Goal: Task Accomplishment & Management: Complete application form

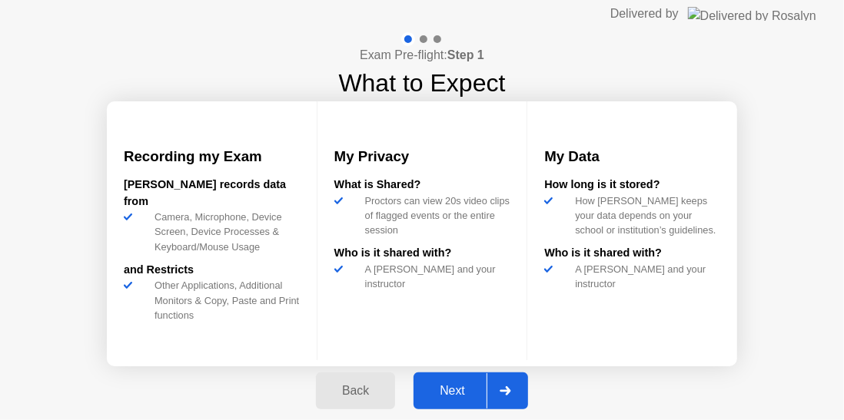
click at [474, 398] on div "Next" at bounding box center [452, 391] width 68 height 14
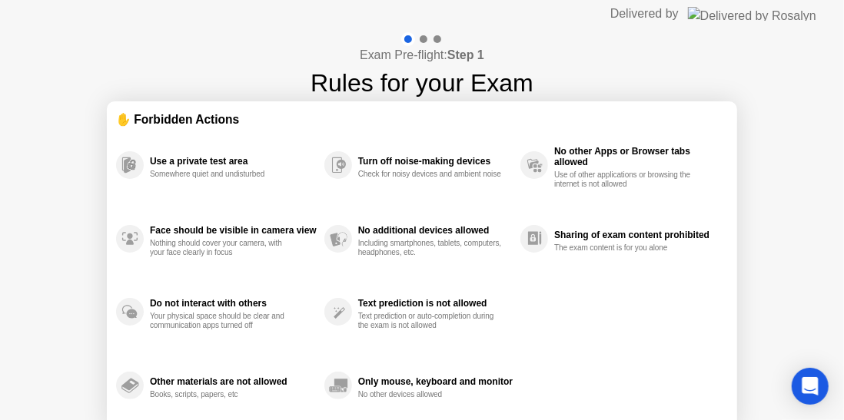
scroll to position [65, 0]
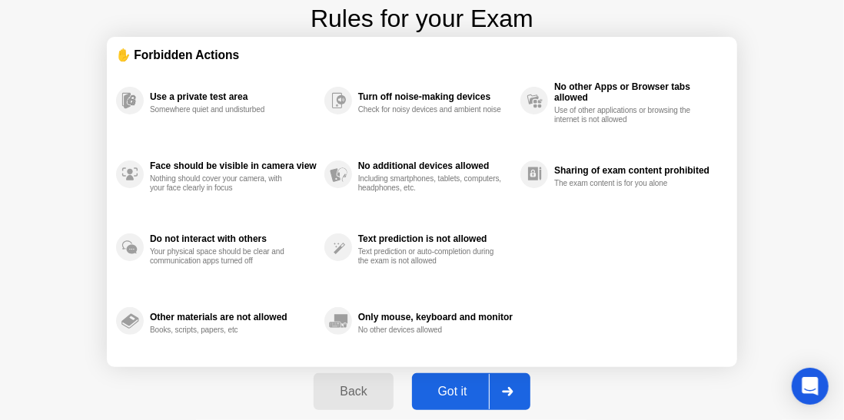
click at [469, 402] on button "Got it" at bounding box center [471, 391] width 118 height 37
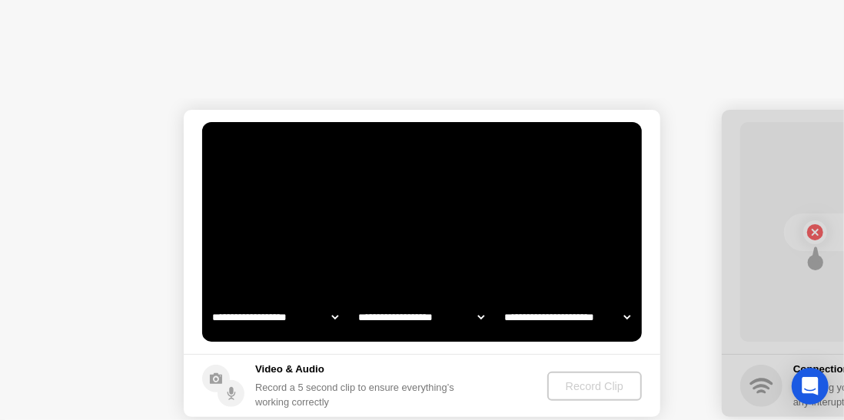
select select "**********"
select select "*******"
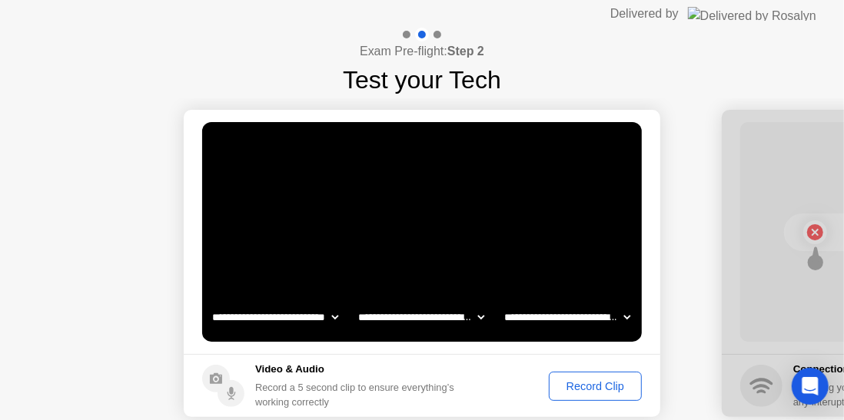
click at [590, 383] on div "Record Clip" at bounding box center [595, 386] width 82 height 12
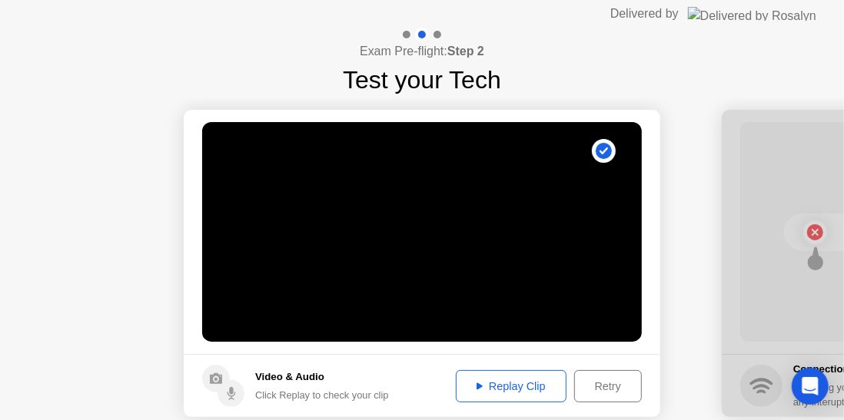
scroll to position [75, 0]
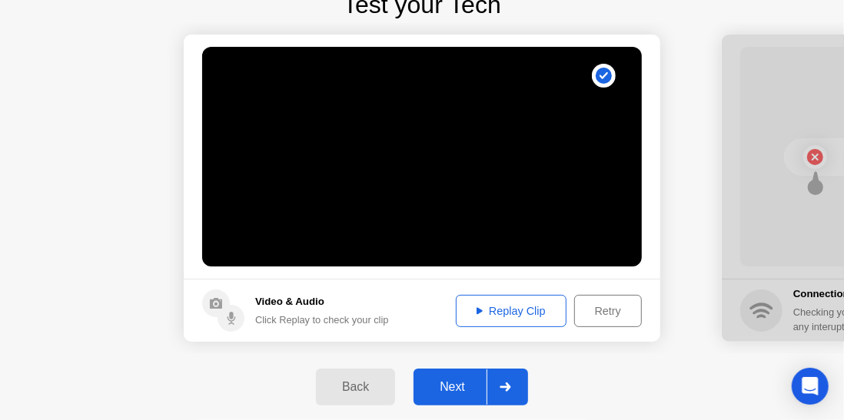
click at [436, 383] on div "Next" at bounding box center [452, 387] width 68 height 14
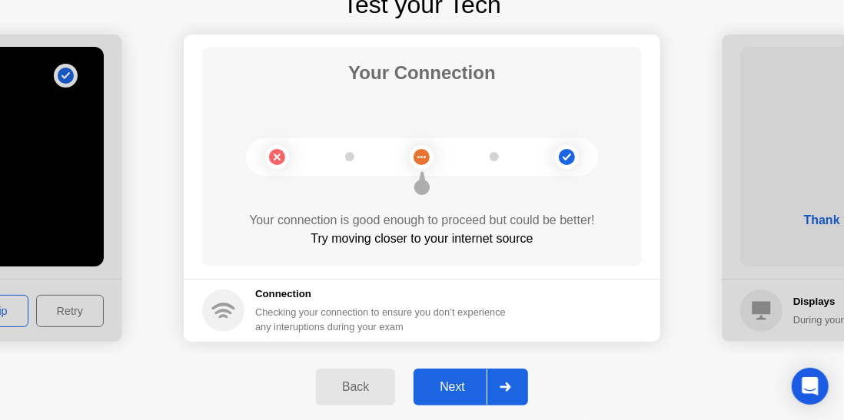
click at [460, 383] on div "Next" at bounding box center [452, 387] width 68 height 14
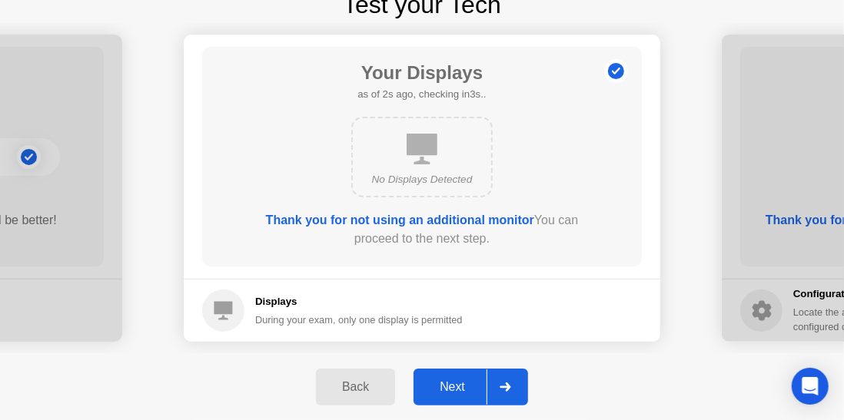
click at [462, 383] on div "Next" at bounding box center [452, 387] width 68 height 14
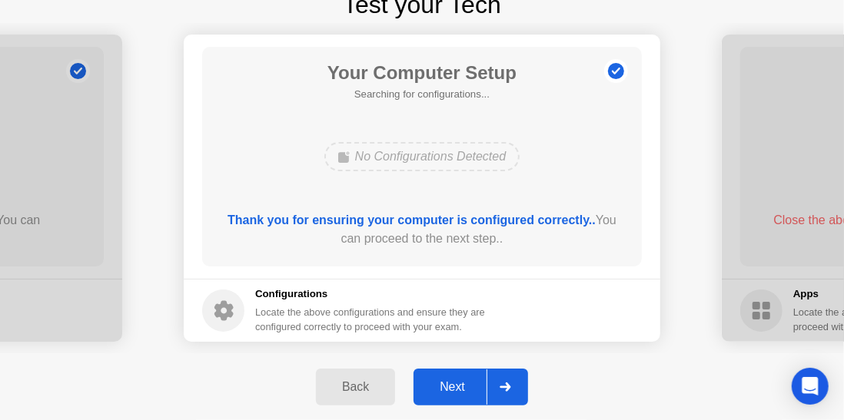
click at [462, 383] on div "Next" at bounding box center [452, 387] width 68 height 14
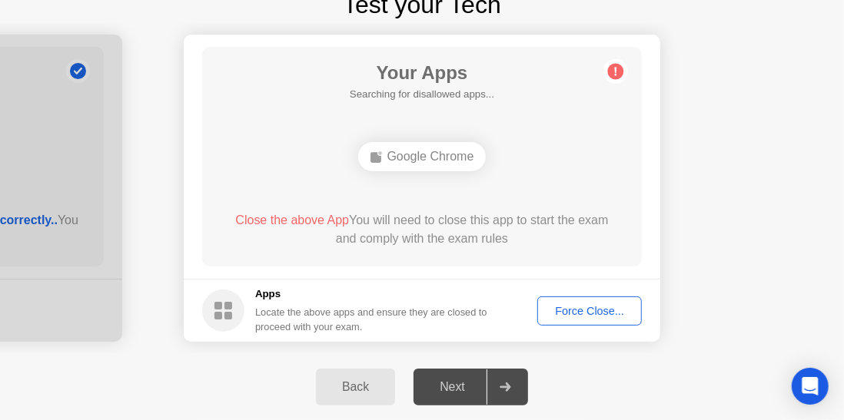
click at [572, 311] on div "Force Close..." at bounding box center [590, 311] width 94 height 12
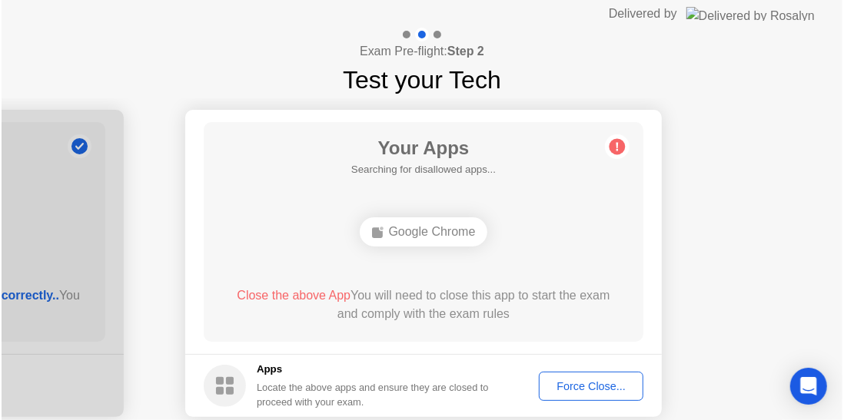
scroll to position [75, 0]
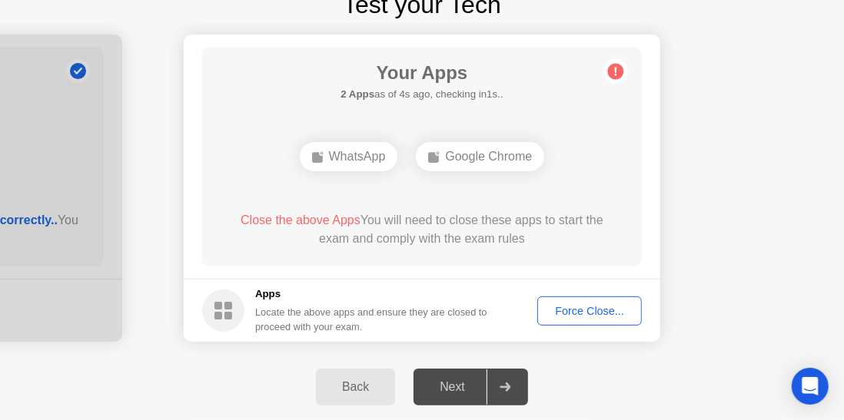
click at [630, 305] on div "Force Close..." at bounding box center [590, 311] width 94 height 12
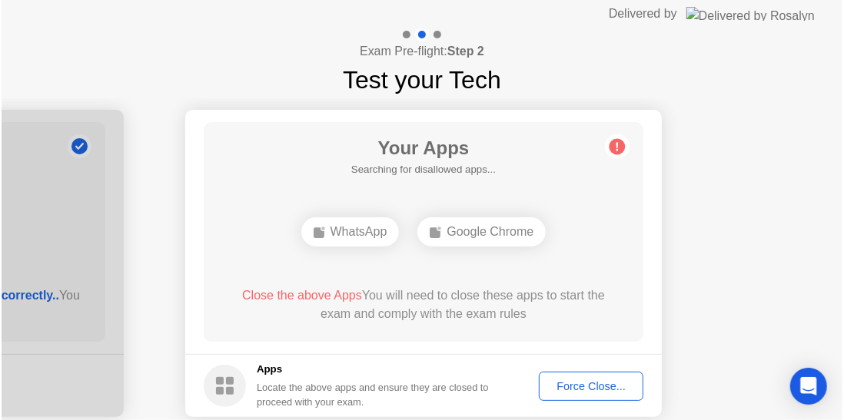
scroll to position [75, 0]
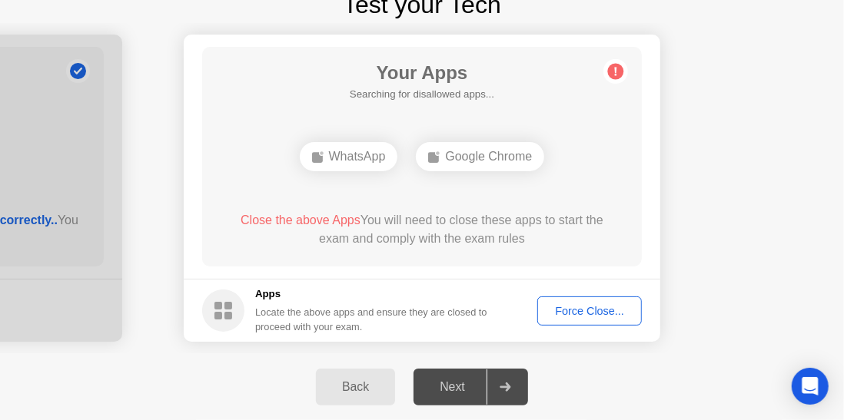
click at [447, 383] on div "Next" at bounding box center [452, 387] width 68 height 14
click at [386, 158] on div "WhatsApp" at bounding box center [349, 156] width 98 height 29
click at [438, 158] on rect at bounding box center [433, 157] width 11 height 11
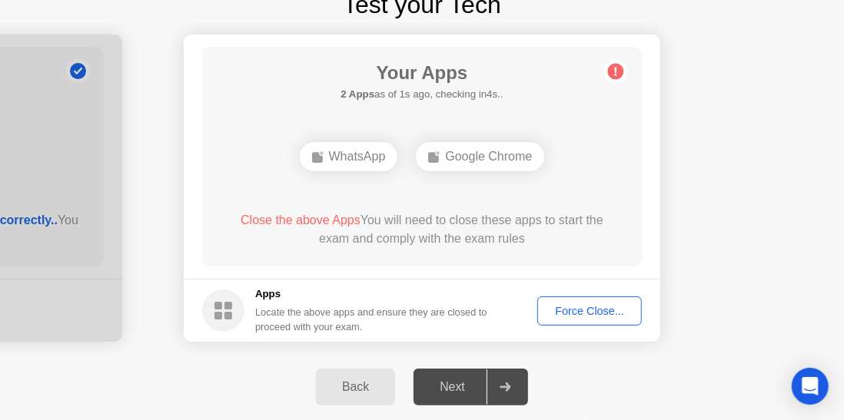
click at [591, 300] on button "Force Close..." at bounding box center [589, 311] width 105 height 29
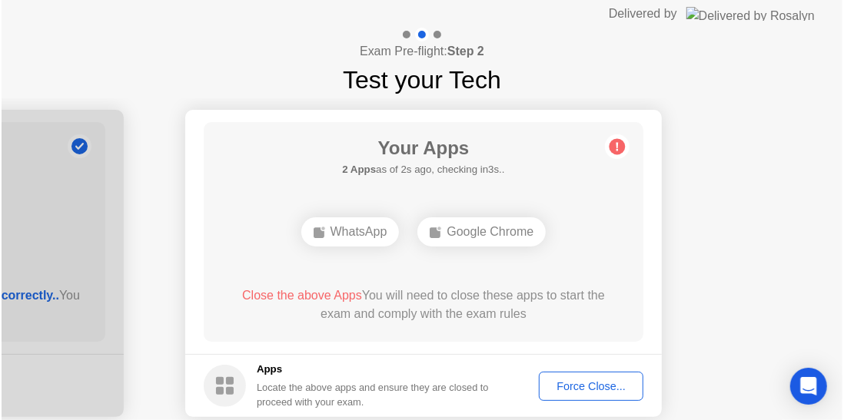
scroll to position [75, 0]
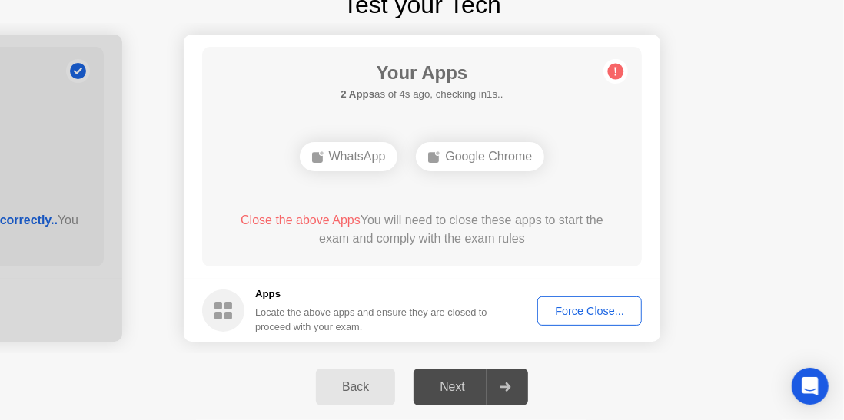
click at [565, 313] on div "Force Close..." at bounding box center [590, 311] width 94 height 12
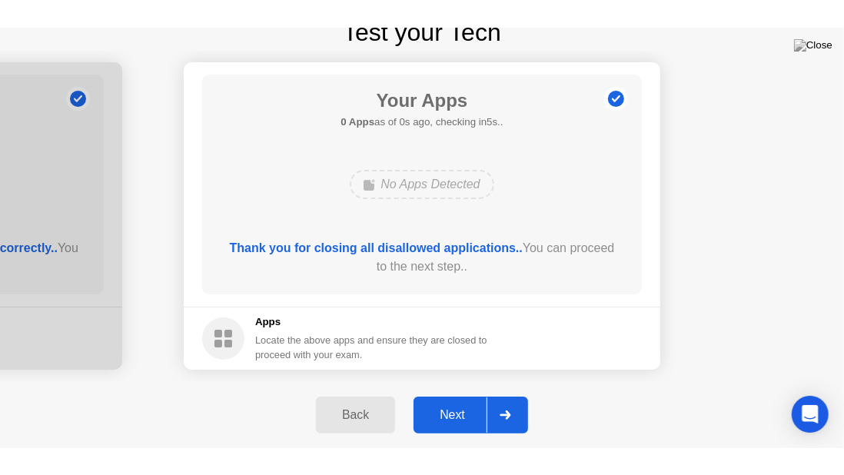
scroll to position [43, 0]
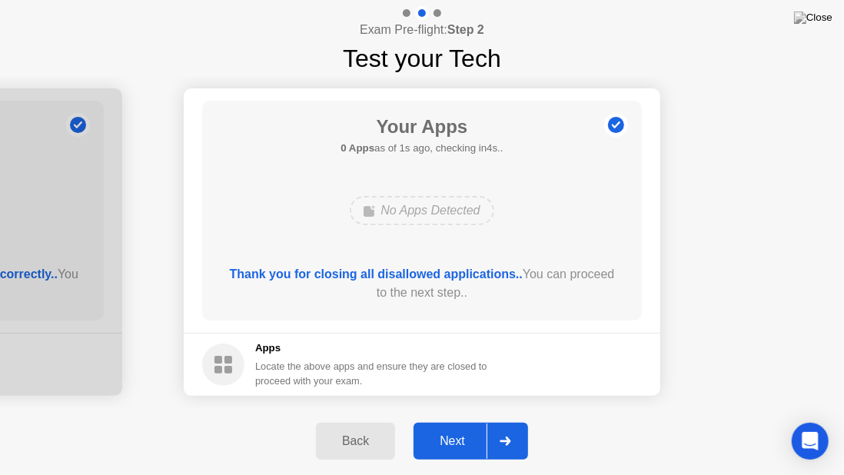
click at [473, 420] on div "Next" at bounding box center [452, 441] width 68 height 14
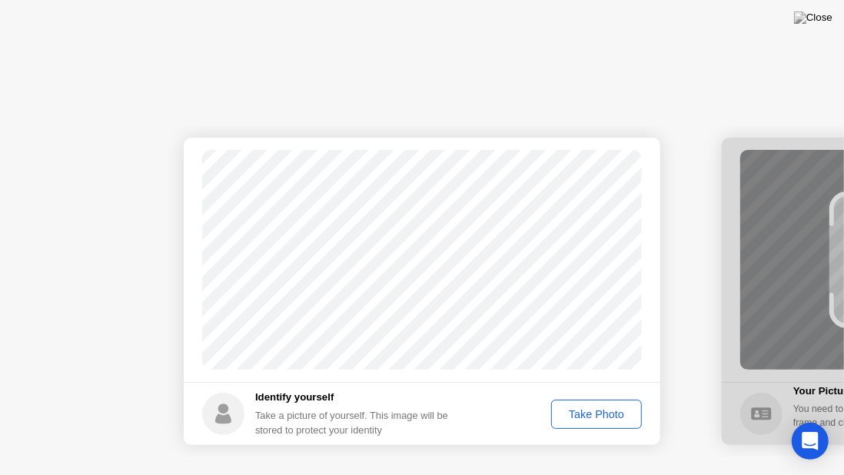
scroll to position [0, 0]
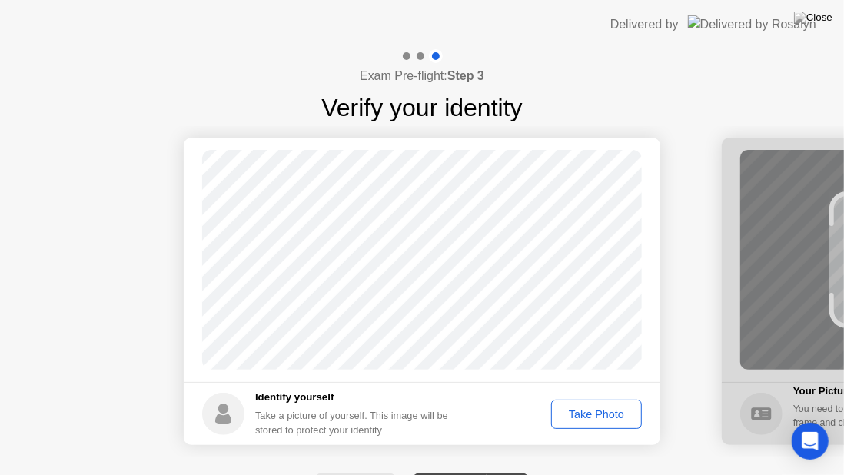
click at [587, 408] on div "Take Photo" at bounding box center [596, 414] width 80 height 12
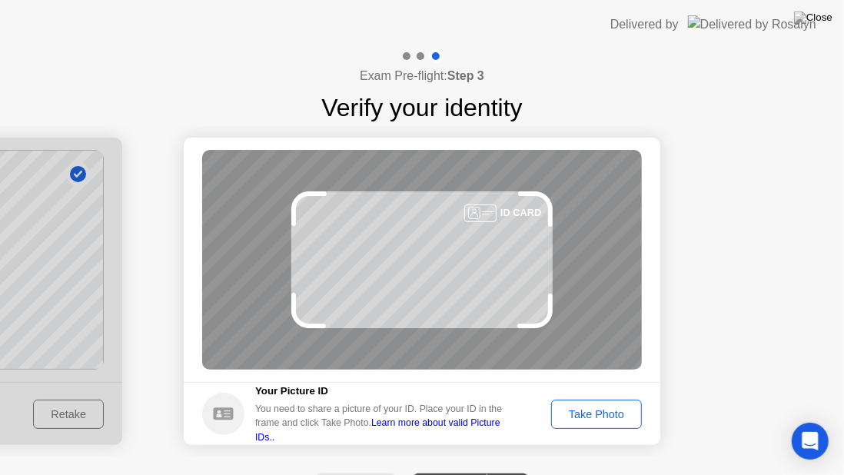
click at [597, 419] on div "Take Photo" at bounding box center [596, 414] width 80 height 12
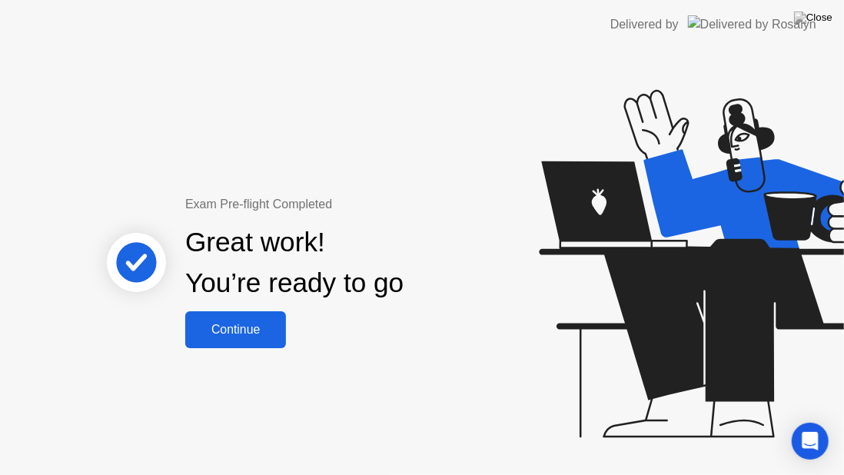
click at [247, 329] on div "Continue" at bounding box center [235, 330] width 91 height 14
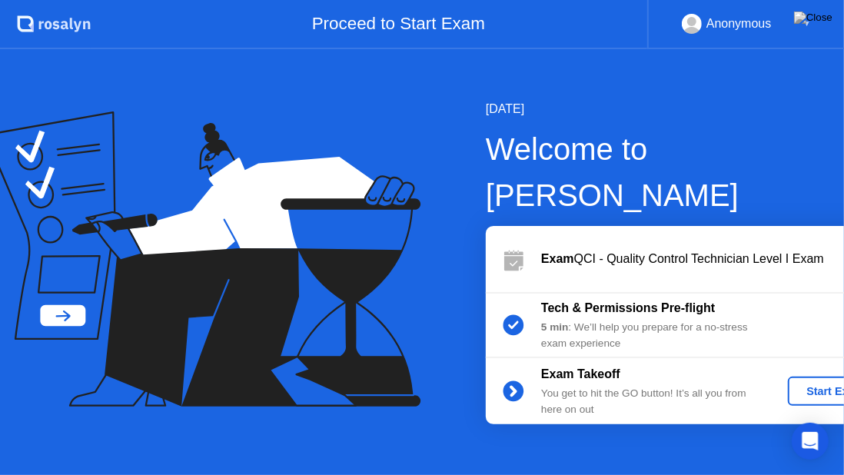
click at [794, 385] on div "Start Exam" at bounding box center [835, 391] width 82 height 12
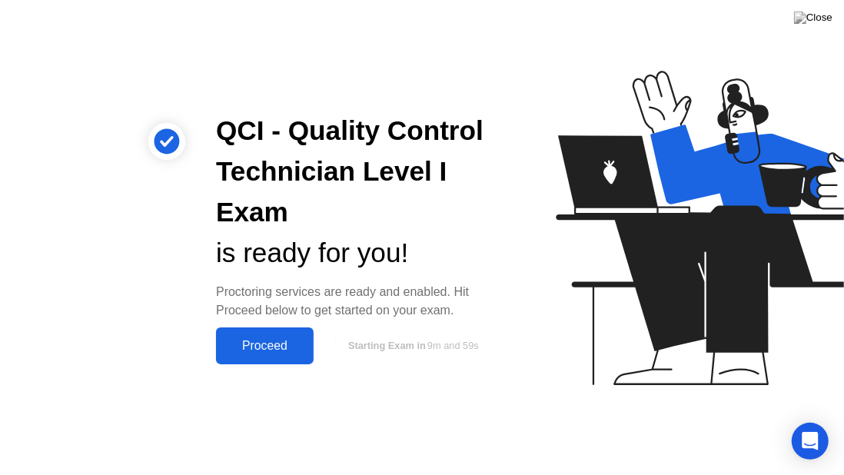
click at [287, 339] on div "Proceed" at bounding box center [265, 346] width 88 height 14
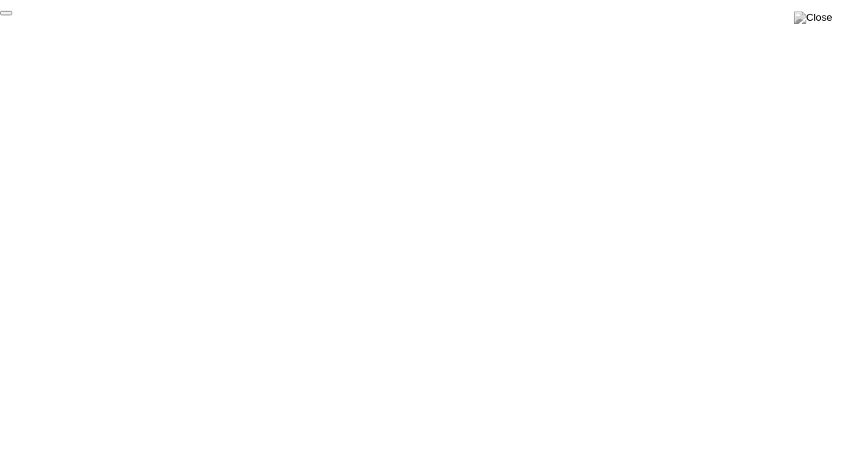
click div "End Proctoring Session"
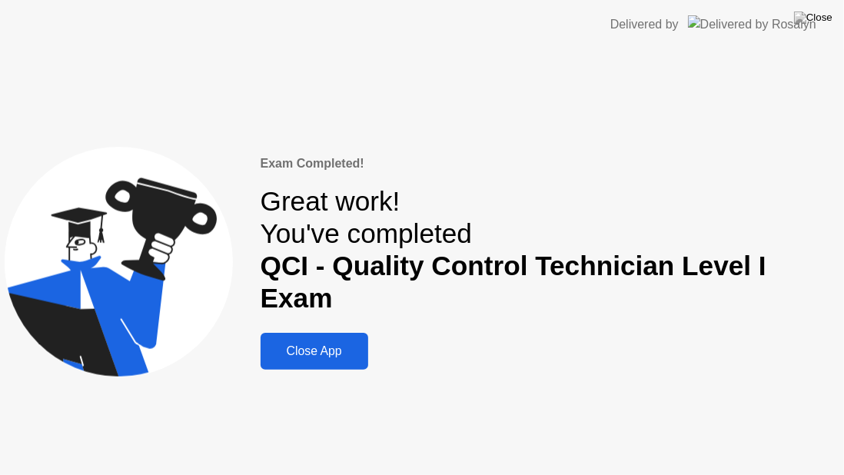
click at [339, 344] on div "Close App" at bounding box center [314, 351] width 98 height 14
